Goal: Task Accomplishment & Management: Manage account settings

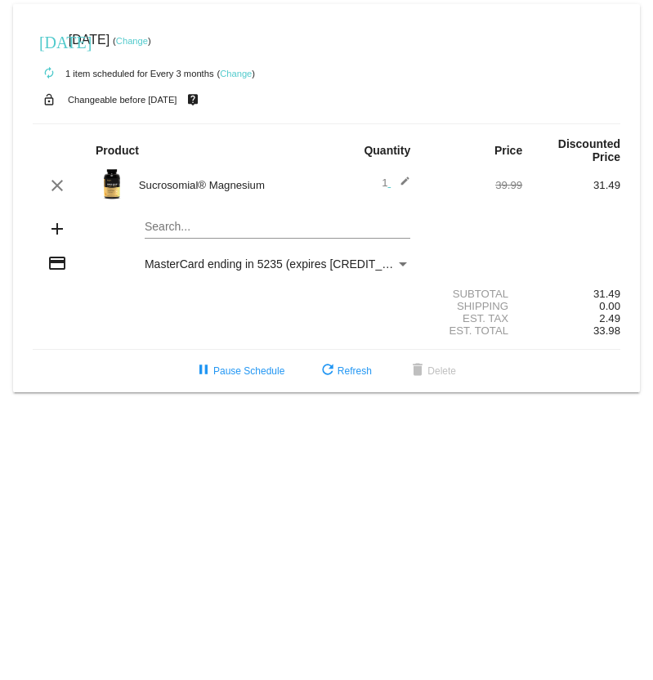
click at [148, 41] on link "Change" at bounding box center [132, 41] width 32 height 10
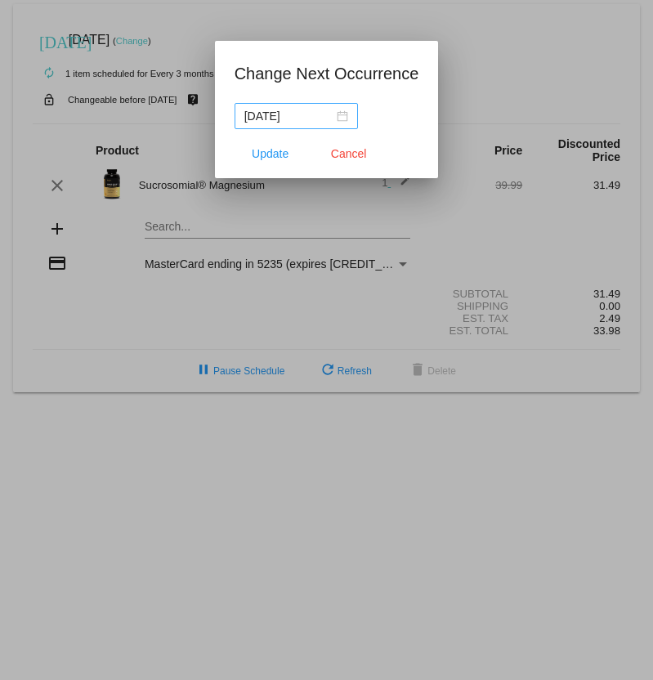
click at [326, 115] on div "[DATE]" at bounding box center [296, 116] width 104 height 18
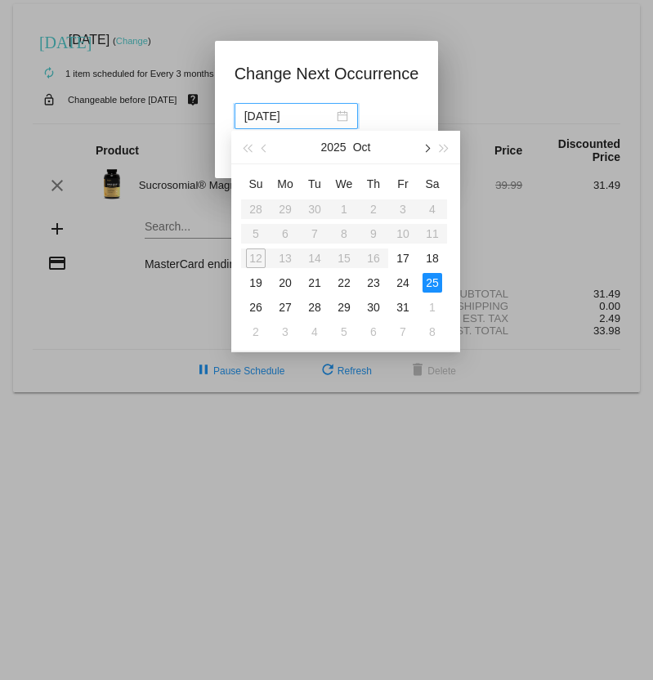
click at [426, 145] on span "button" at bounding box center [426, 149] width 8 height 8
click at [259, 306] on div "25" at bounding box center [256, 307] width 20 height 20
type input "[DATE]"
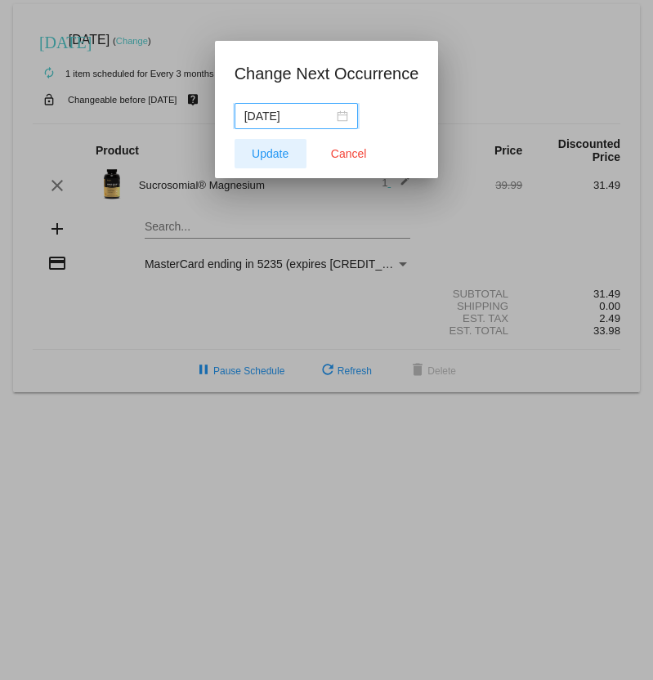
click at [270, 149] on span "Update" at bounding box center [270, 153] width 37 height 13
